Goal: Check status: Check status

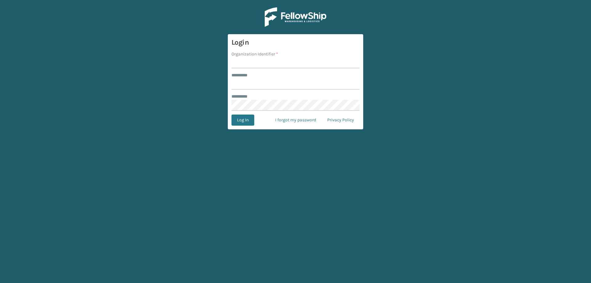
click at [253, 60] on input "Organization Identifier *" at bounding box center [296, 62] width 128 height 11
type input "SleepGeekz"
click at [266, 79] on input "******** *" at bounding box center [296, 84] width 128 height 11
type input "*****"
click at [238, 119] on button "Log In" at bounding box center [243, 120] width 23 height 11
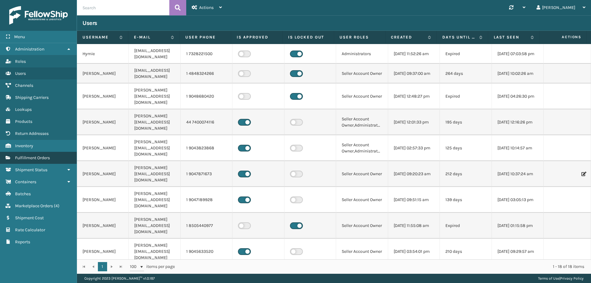
click at [44, 162] on link "Fulfillment Orders" at bounding box center [38, 158] width 77 height 12
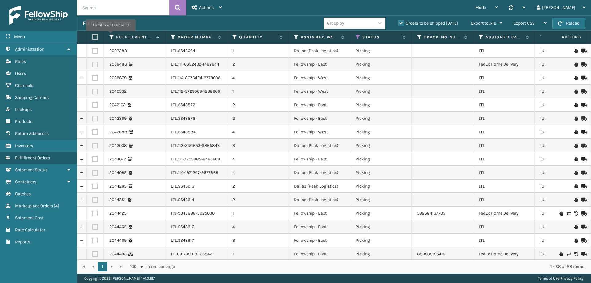
click at [110, 35] on icon at bounding box center [111, 37] width 5 height 6
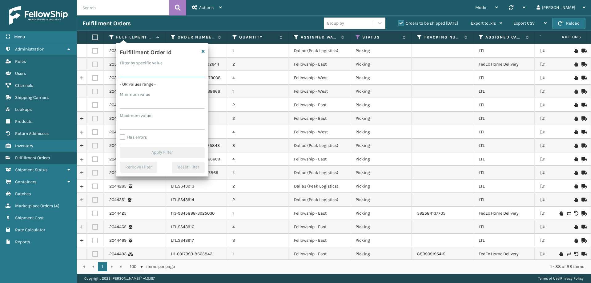
click at [148, 72] on input "Filter by specific value" at bounding box center [162, 71] width 85 height 11
paste input "112-1175832-2680230"
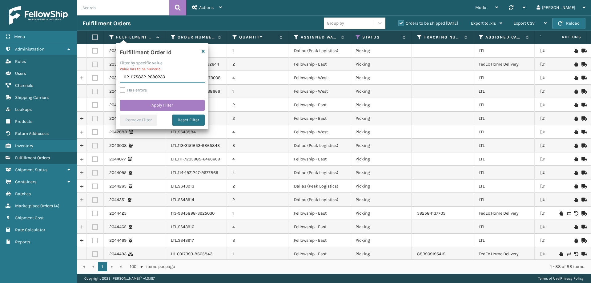
type input "112-1175832-2680230"
click at [120, 100] on button "Apply Filter" at bounding box center [162, 105] width 85 height 11
click at [401, 23] on label "Orders to be shipped [DATE]" at bounding box center [428, 23] width 60 height 5
click at [399, 23] on input "Orders to be shipped [DATE]" at bounding box center [398, 22] width 0 height 4
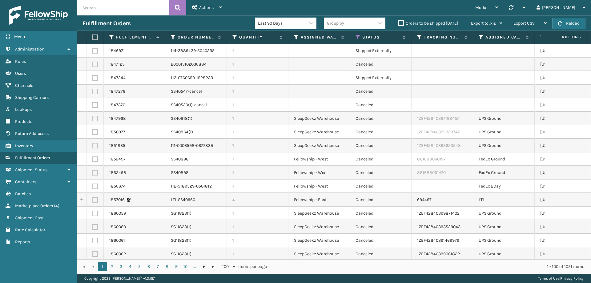
click at [113, 37] on icon at bounding box center [111, 37] width 5 height 6
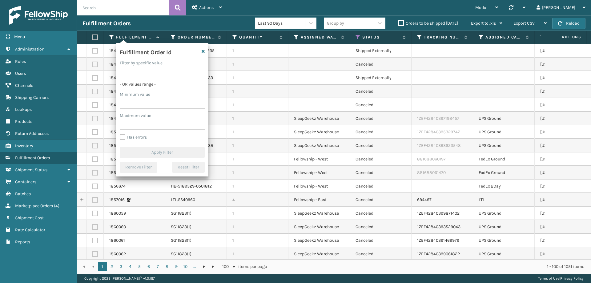
click at [140, 71] on input "Filter by specific value" at bounding box center [162, 71] width 85 height 11
paste input "112-1175832-2680230"
type input "112-1175832-2680230"
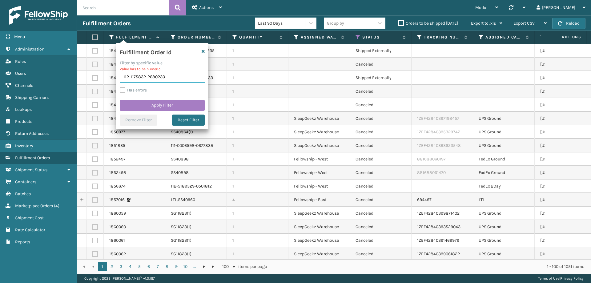
click at [123, 76] on input "112-1175832-2680230" at bounding box center [162, 77] width 85 height 11
click at [203, 52] on icon "button" at bounding box center [203, 51] width 3 height 4
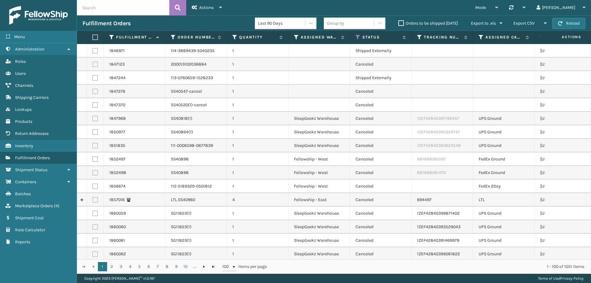
click at [138, 9] on input "text" at bounding box center [123, 7] width 92 height 15
paste input "112-1175832-2680230"
type input "112-1175832-2680230"
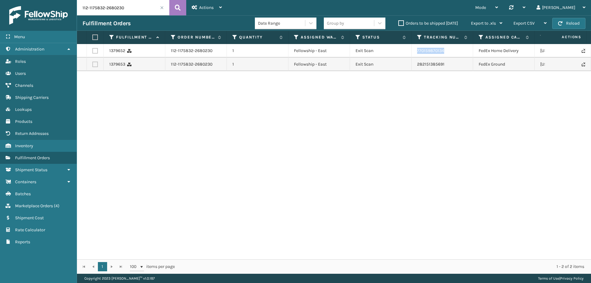
drag, startPoint x: 445, startPoint y: 50, endPoint x: 405, endPoint y: 50, distance: 39.7
click at [405, 50] on tr "1379652 112-1175832-2680230 1 Fellowship - East Exit Scan 770159870134 FedEx Ho…" at bounding box center [390, 51] width 627 height 14
copy tr "770159870134"
